Goal: Transaction & Acquisition: Register for event/course

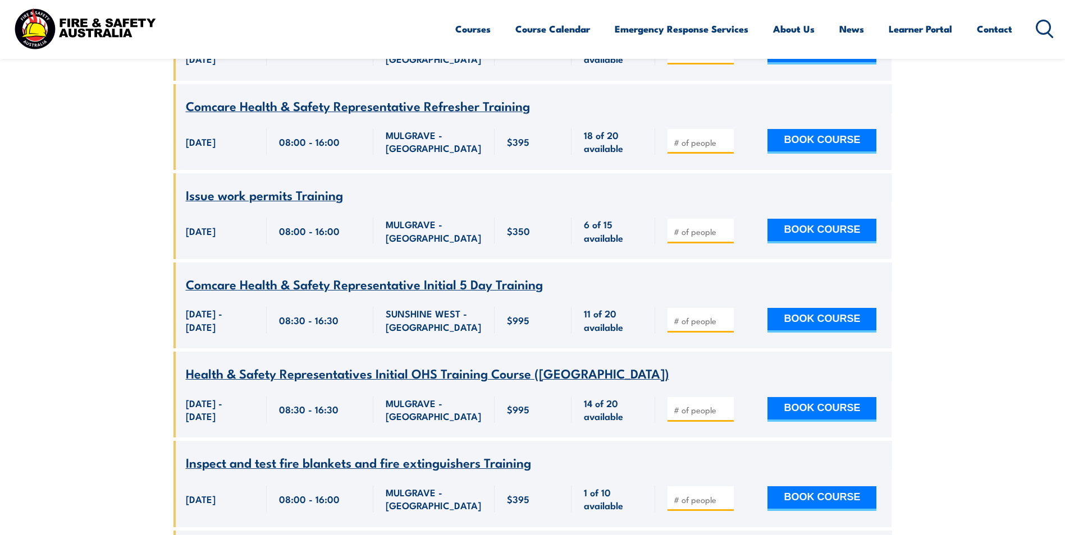
scroll to position [1212, 0]
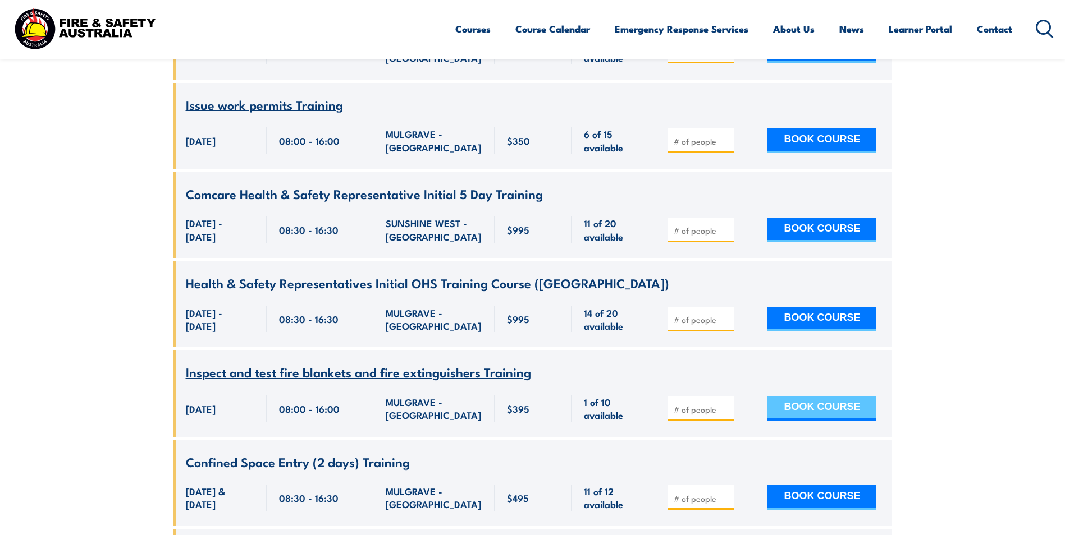
click at [814, 417] on button "BOOK COURSE" at bounding box center [821, 408] width 109 height 25
type input "1"
click at [728, 415] on input "1" at bounding box center [701, 409] width 56 height 11
click at [804, 421] on button "BOOK COURSE" at bounding box center [821, 408] width 109 height 25
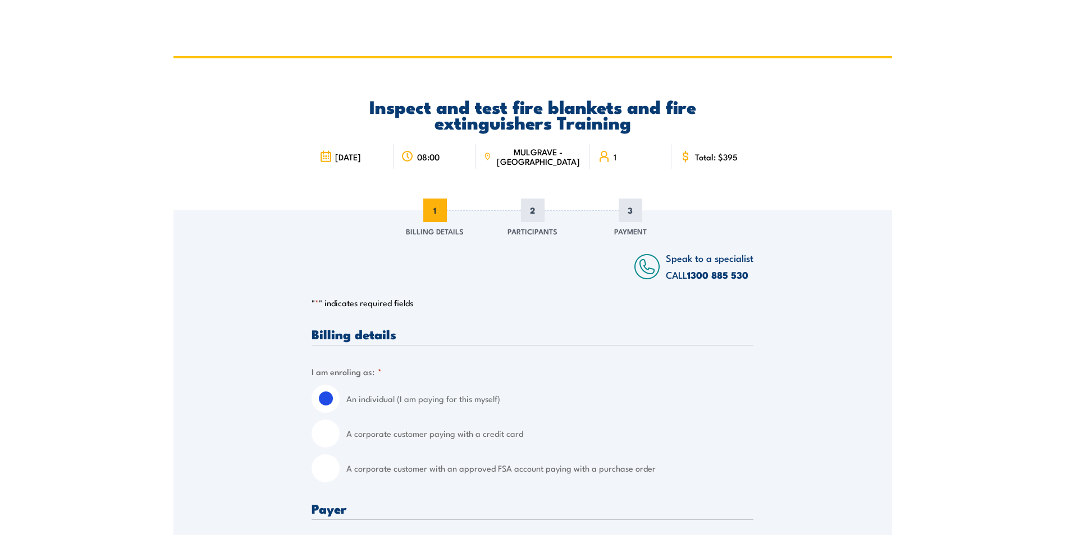
scroll to position [168, 0]
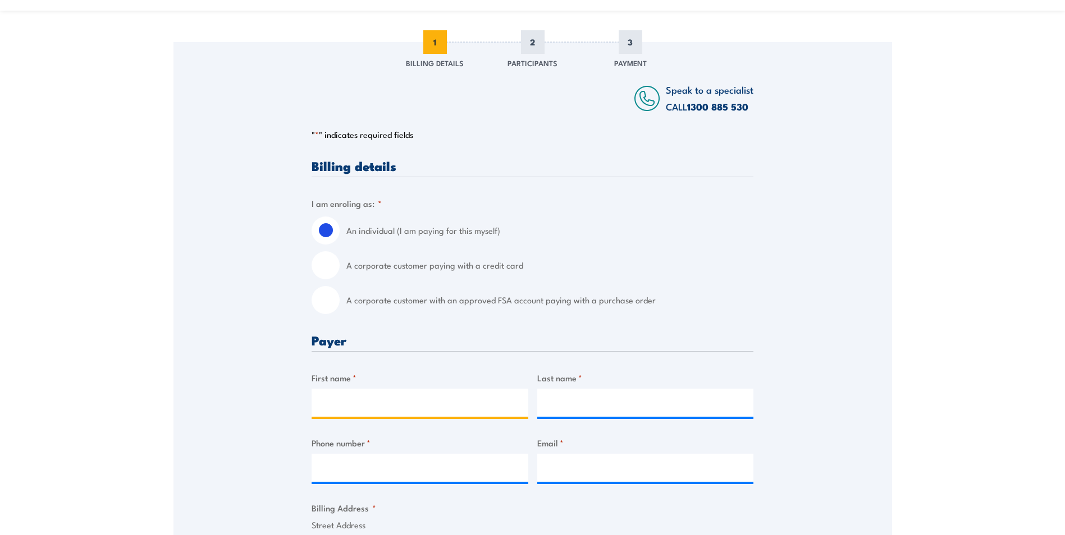
click at [373, 405] on input "First name *" at bounding box center [419, 403] width 217 height 28
click at [652, 217] on label "An individual (I am paying for this myself)" at bounding box center [549, 231] width 407 height 28
click at [340, 217] on input "An individual (I am paying for this myself)" at bounding box center [325, 231] width 28 height 28
click at [404, 417] on div at bounding box center [419, 403] width 217 height 28
click at [400, 397] on input "First name *" at bounding box center [419, 403] width 217 height 28
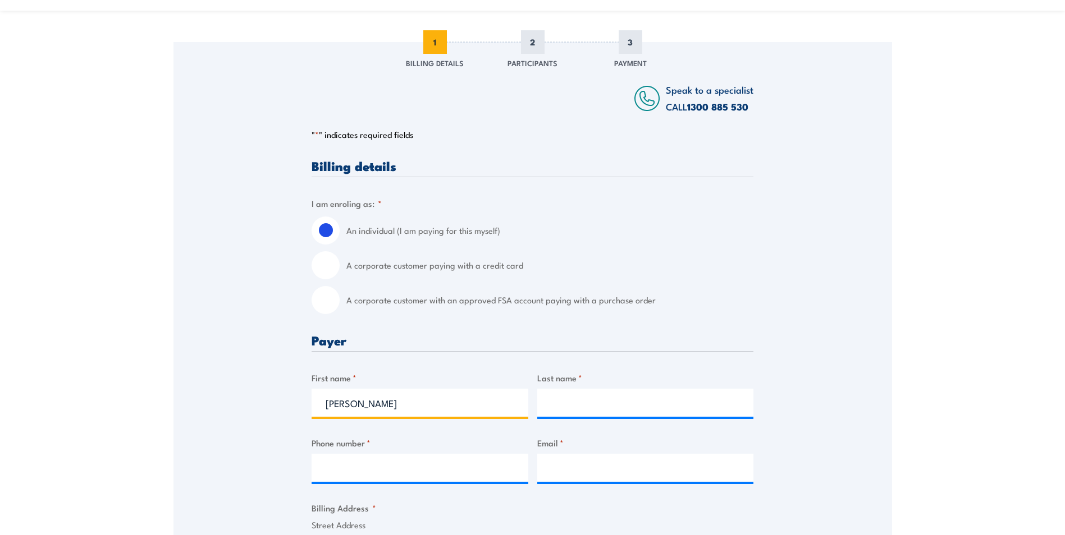
type input "Anna"
type input "Williams"
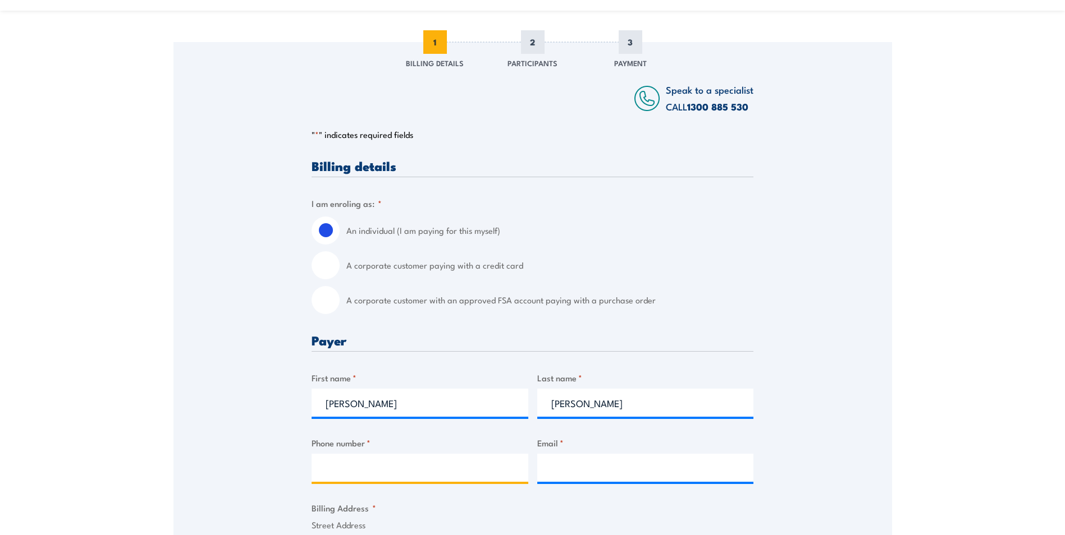
click at [360, 462] on input "Phone number *" at bounding box center [419, 468] width 217 height 28
paste input "404827266"
type input "0404827266"
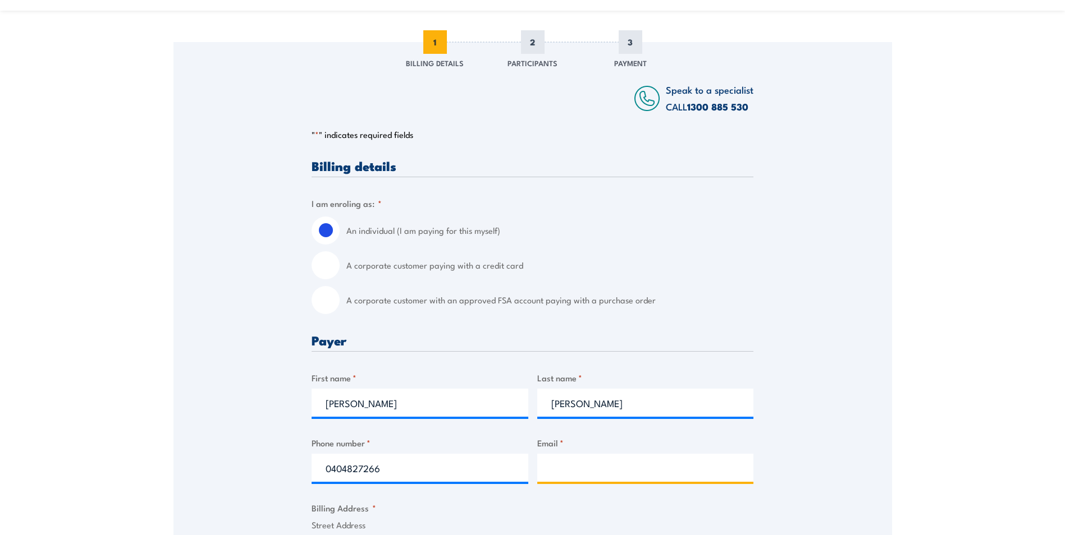
click at [632, 456] on input "Email *" at bounding box center [645, 468] width 217 height 28
paste input "anna.w@titelinedrilling.com"
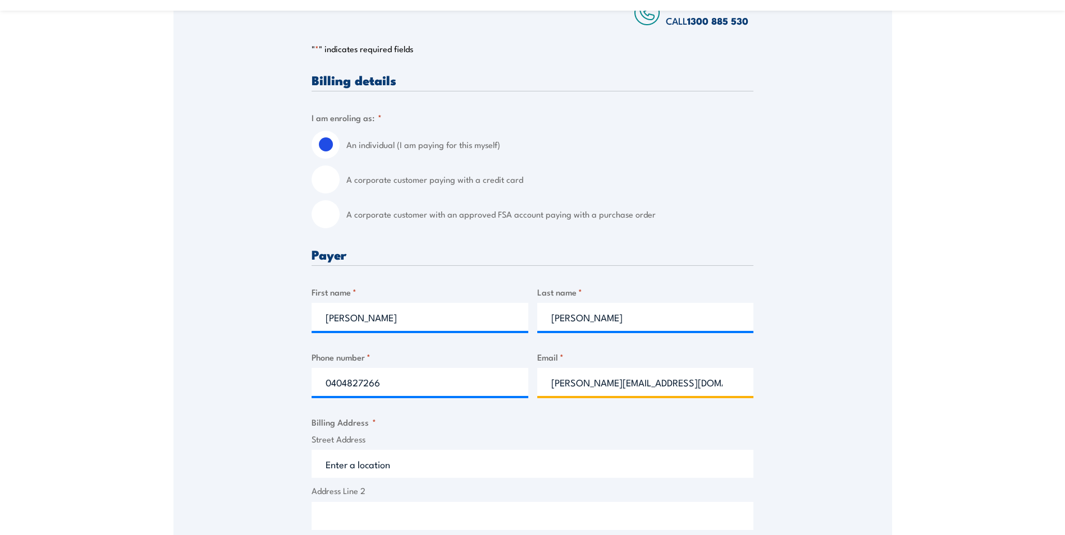
scroll to position [449, 0]
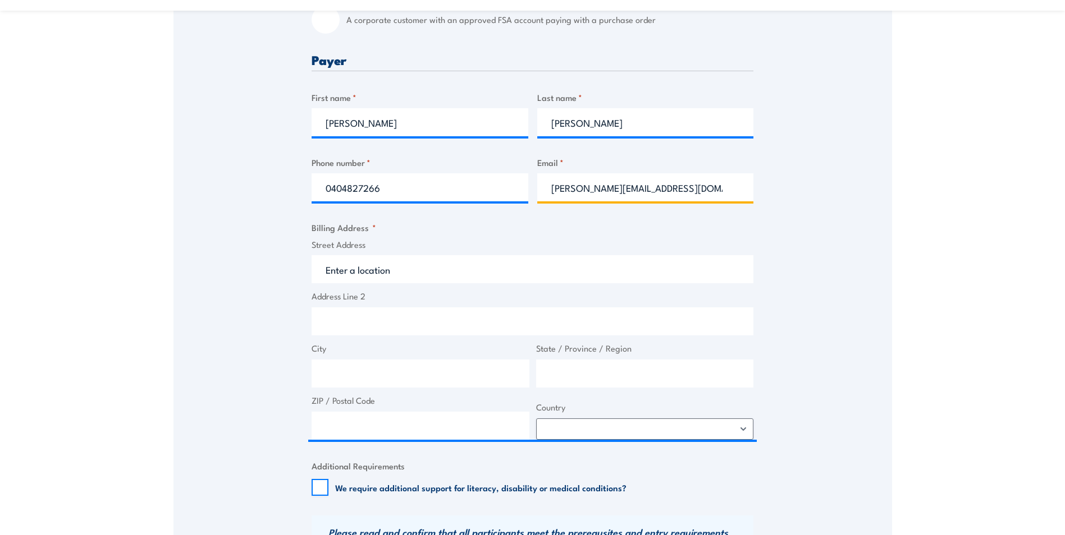
type input "anna.w@titelinedrilling.com"
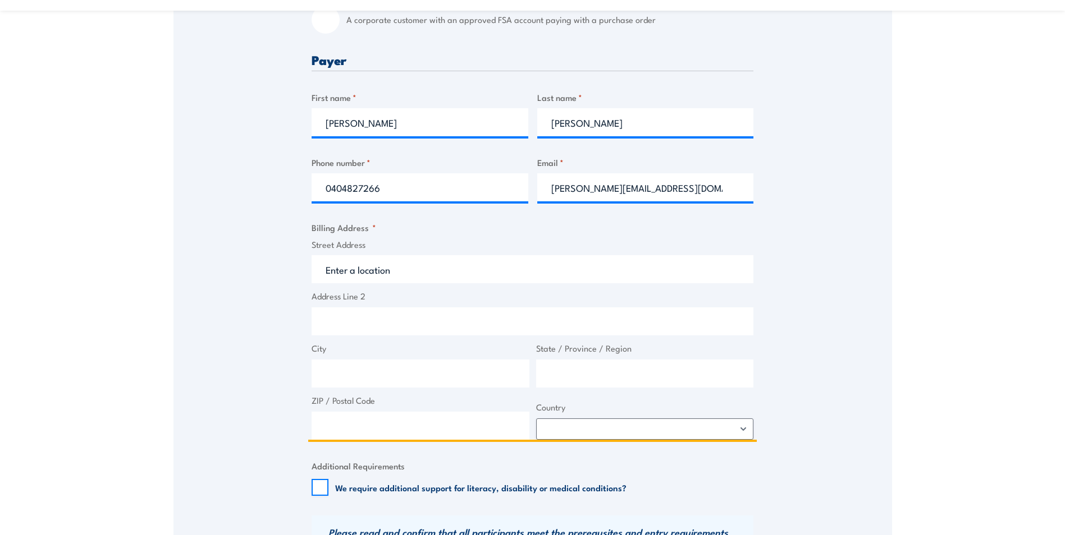
click at [360, 266] on input "Street Address" at bounding box center [532, 269] width 442 height 28
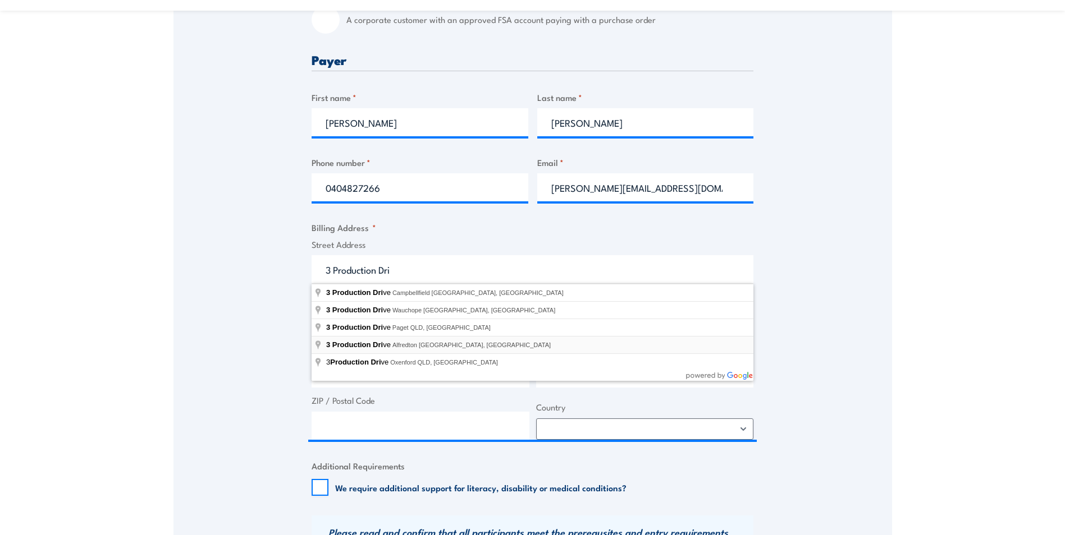
type input "3 Production Drive, Alfredton VIC, Australia"
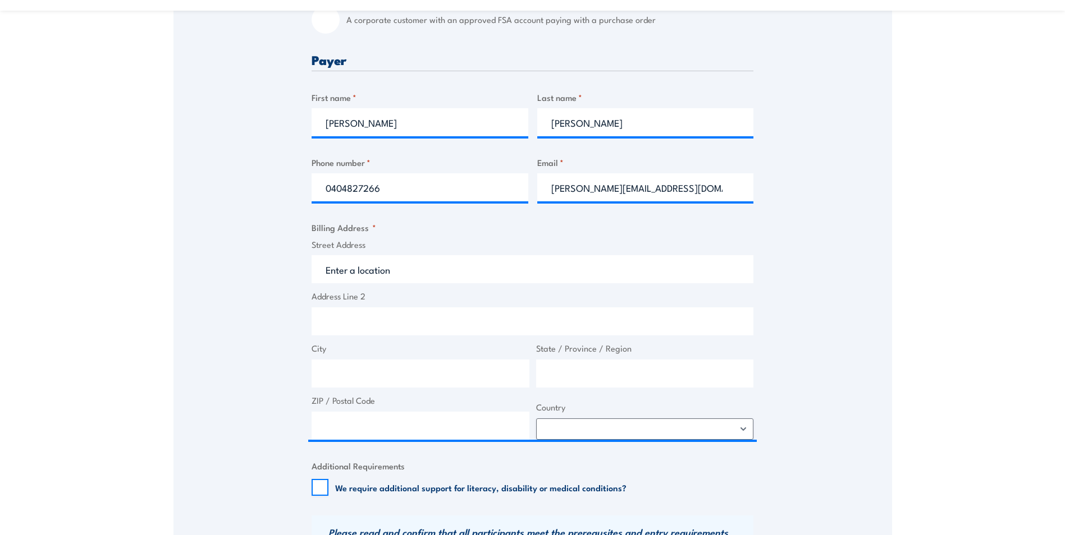
type input "3 Production Dr"
type input "Alfredton"
type input "Victoria"
type input "3350"
select select "Australia"
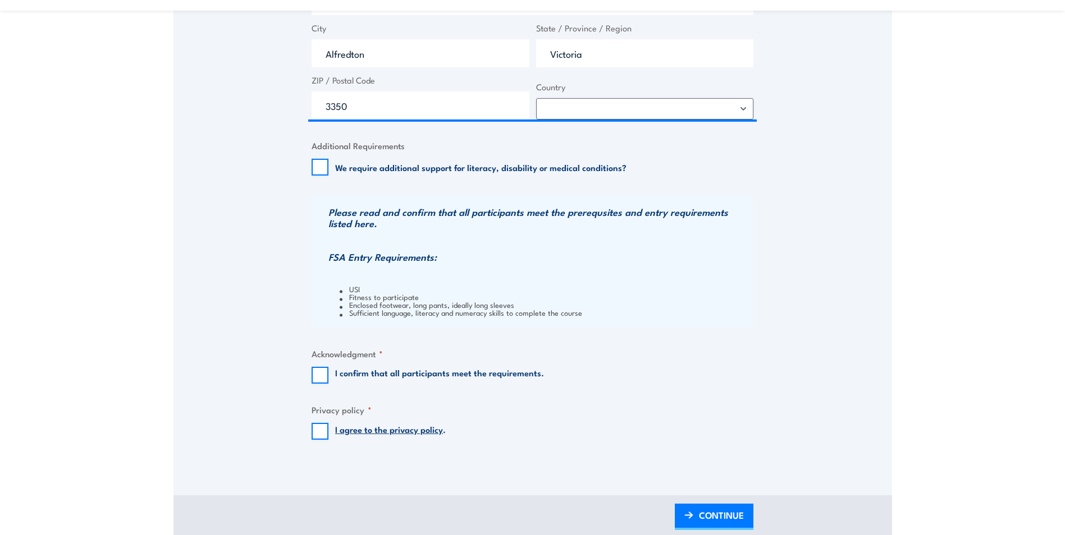
scroll to position [786, 0]
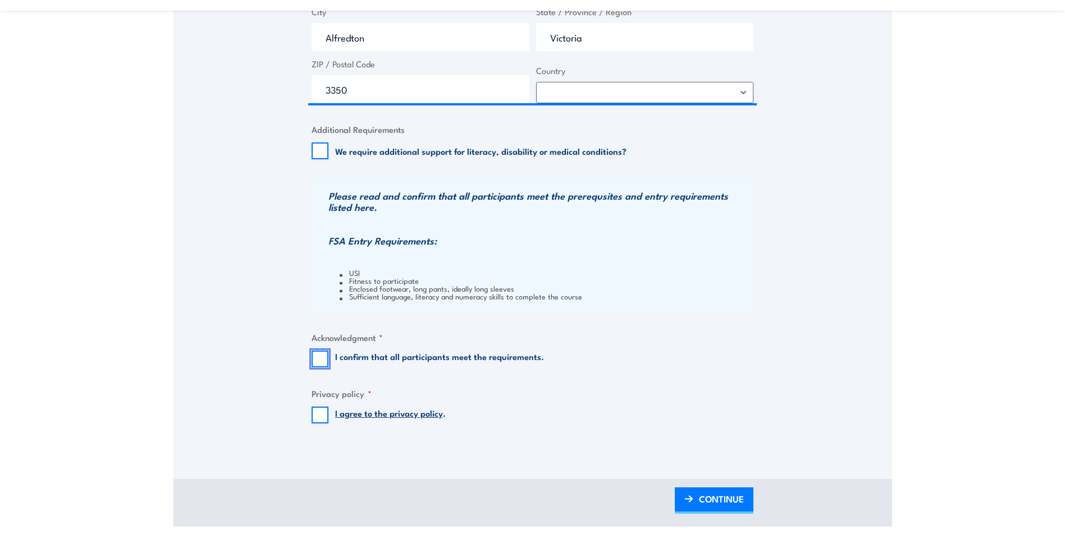
click at [318, 351] on input "I confirm that all participants meet the requirements." at bounding box center [319, 359] width 17 height 17
checkbox input "true"
click at [327, 413] on input "I agree to the privacy policy ." at bounding box center [319, 415] width 17 height 17
checkbox input "true"
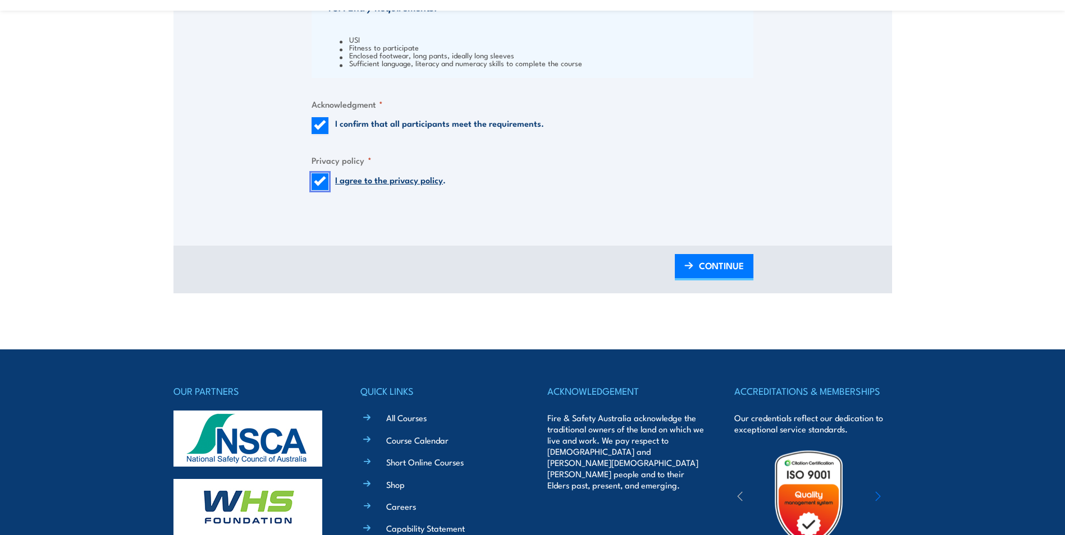
scroll to position [1066, 0]
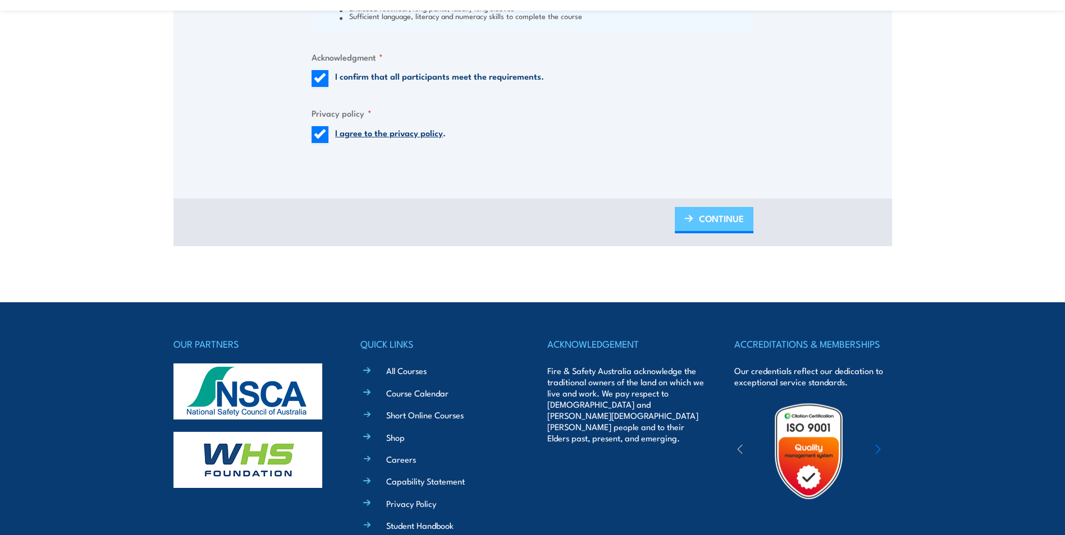
click at [697, 211] on link "CONTINUE" at bounding box center [714, 220] width 79 height 26
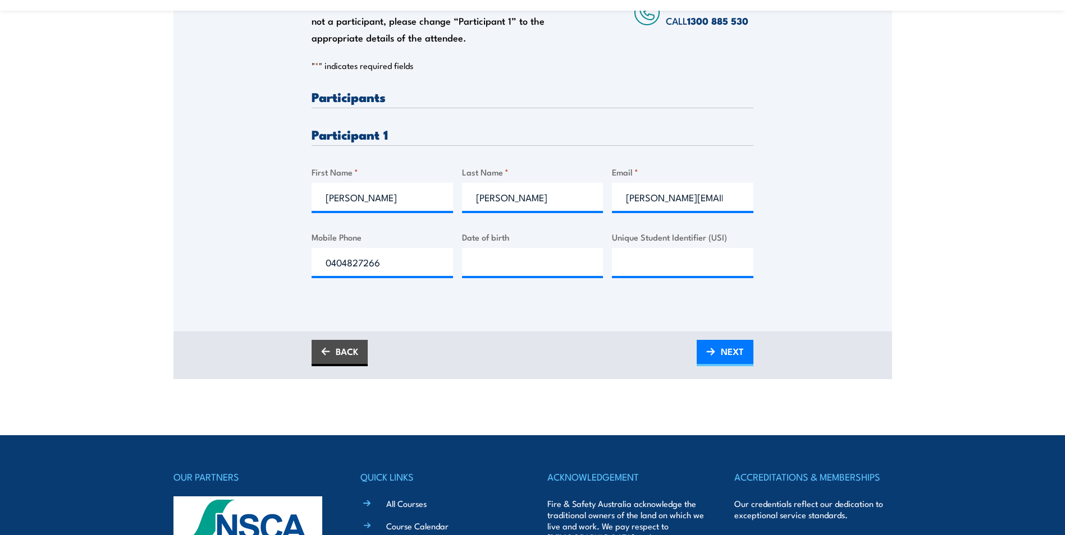
scroll to position [271, 0]
type input "__/__/____"
click at [517, 249] on input "__/__/____" at bounding box center [532, 263] width 141 height 28
type input "__/__/____"
click at [673, 245] on div "Unique Student Identifier (USI)" at bounding box center [682, 253] width 141 height 45
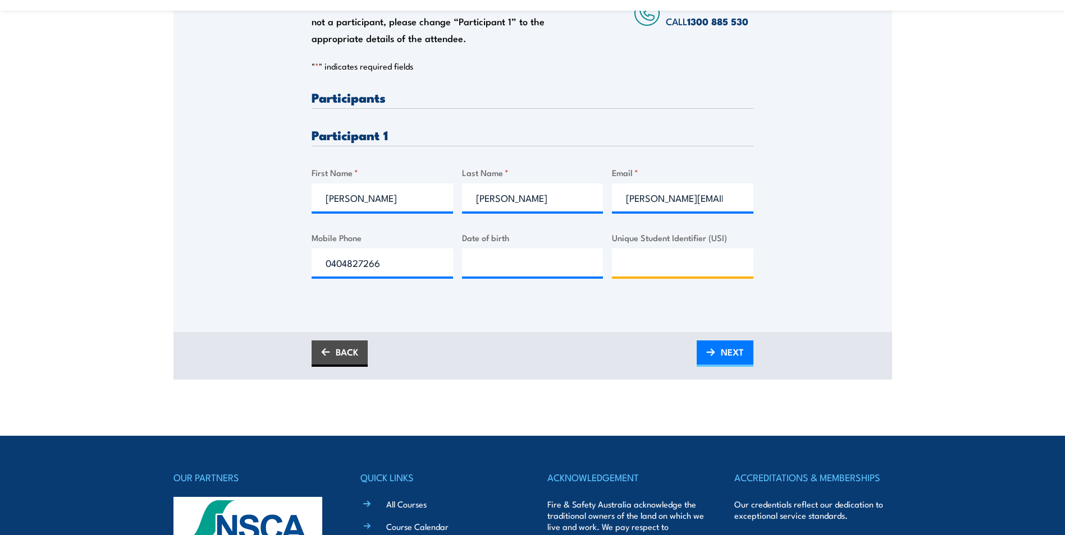
click at [669, 259] on input "Unique Student Identifier (USI)" at bounding box center [682, 263] width 141 height 28
paste input "8H24W2VGH9"
type input "8H24W2VGH9"
type input "__/__/____"
click at [518, 250] on input "__/__/____" at bounding box center [532, 263] width 141 height 28
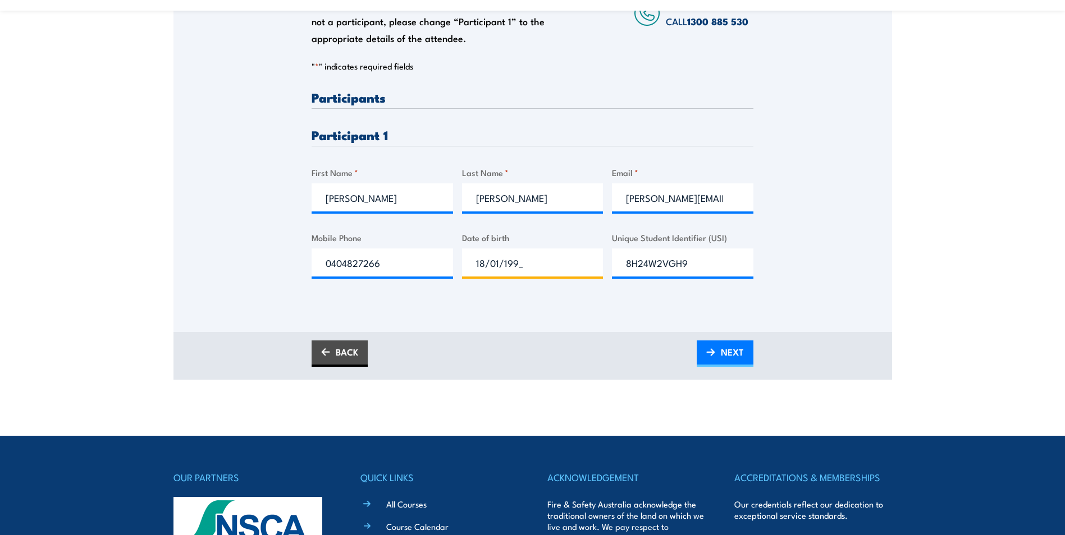
type input "18/01/1998"
click at [738, 360] on span "NEXT" at bounding box center [732, 352] width 23 height 30
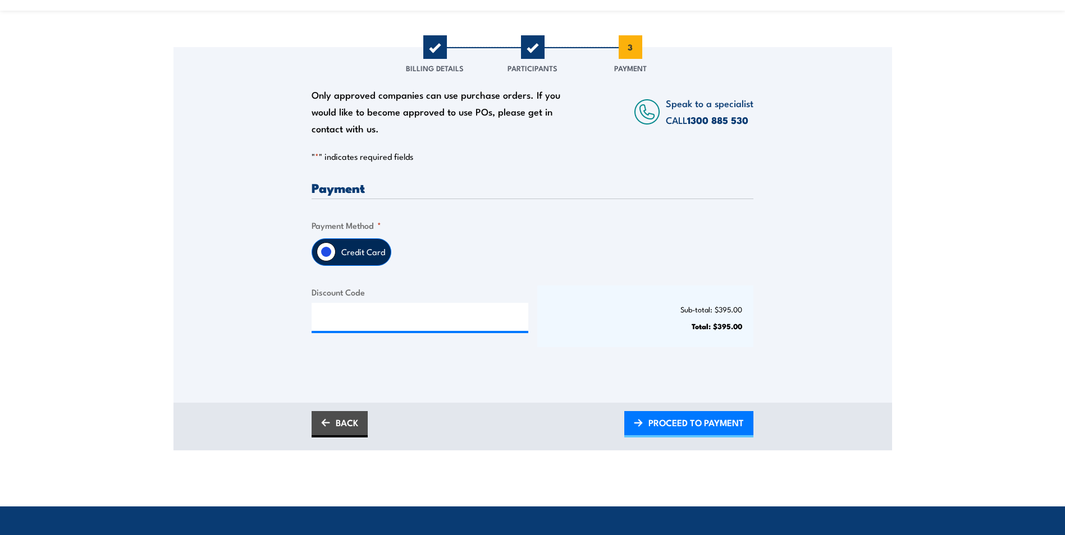
scroll to position [168, 0]
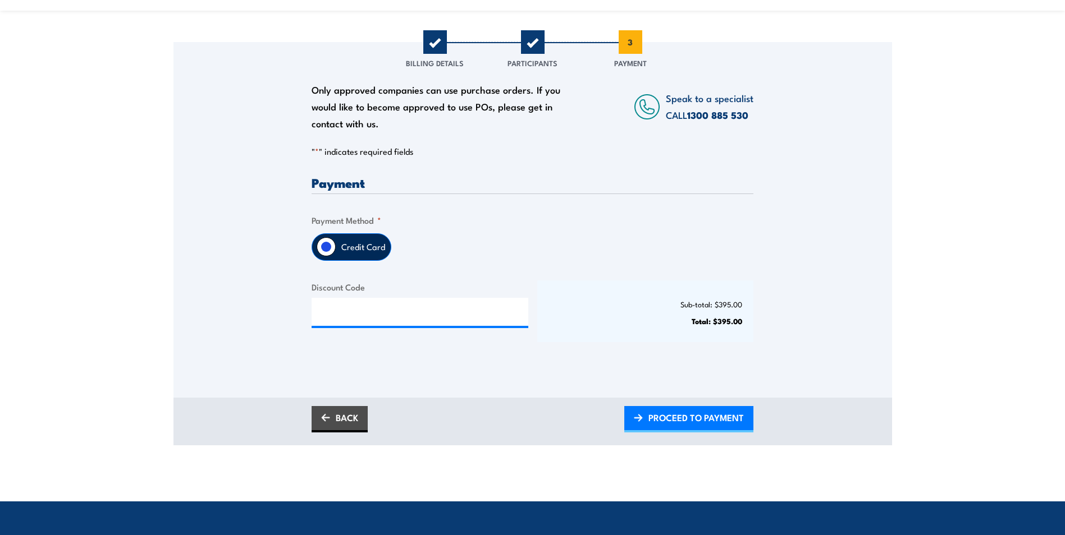
click at [371, 251] on label "Credit Card" at bounding box center [363, 247] width 55 height 26
click at [336, 251] on input "Credit Card" at bounding box center [326, 246] width 19 height 19
click at [659, 415] on span "PROCEED TO PAYMENT" at bounding box center [695, 418] width 95 height 30
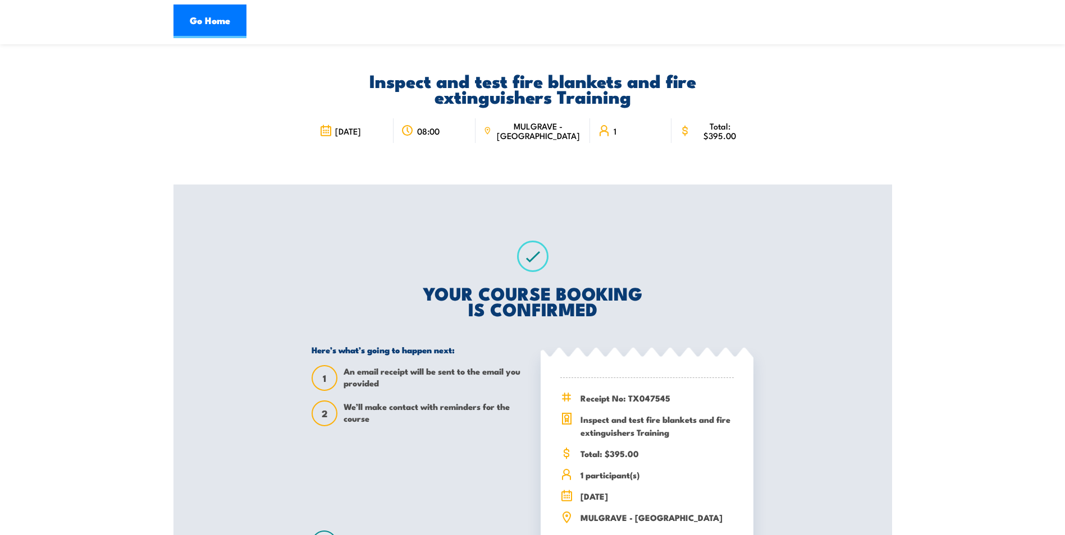
scroll to position [224, 0]
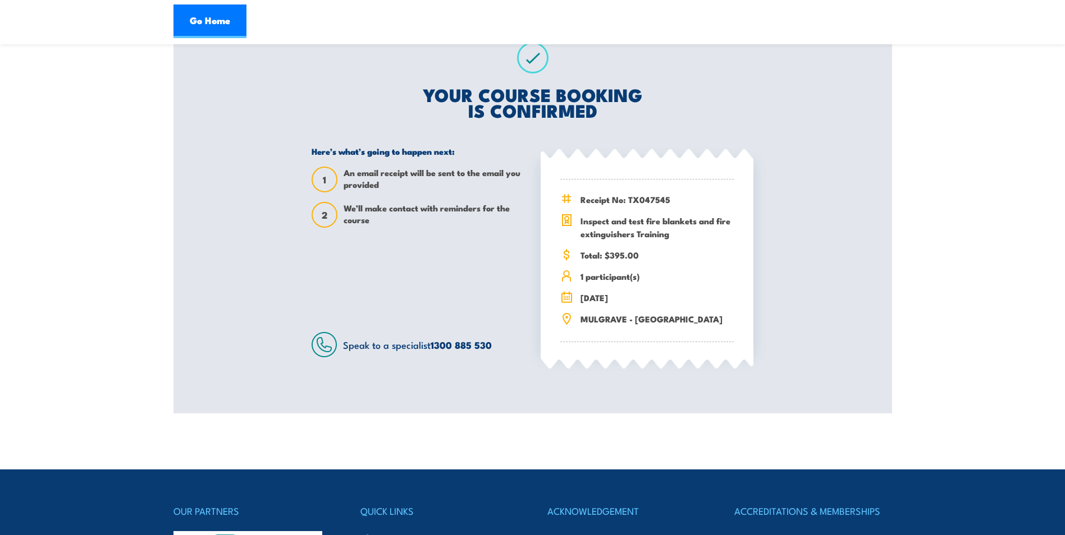
click at [654, 201] on span "Receipt No: TX047545" at bounding box center [656, 199] width 153 height 13
copy span "TX047545"
